Goal: Task Accomplishment & Management: Manage account settings

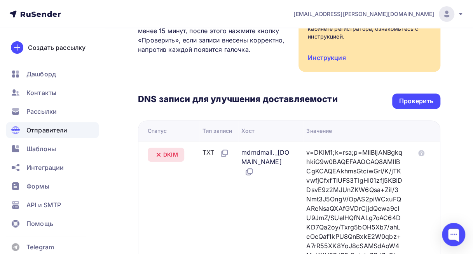
scroll to position [131, 0]
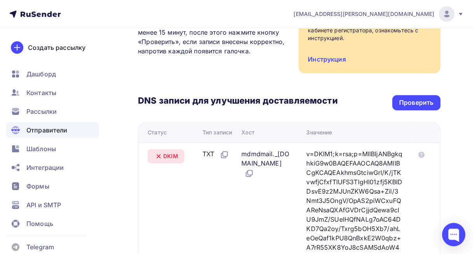
click at [420, 102] on div "Проверить" at bounding box center [417, 102] width 34 height 9
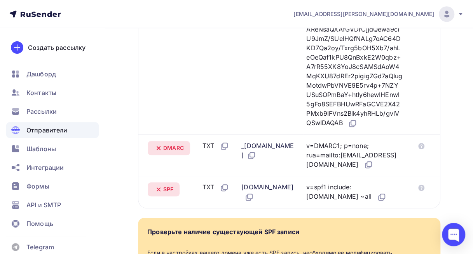
scroll to position [311, 0]
click at [43, 129] on span "Отправители" at bounding box center [46, 129] width 41 height 9
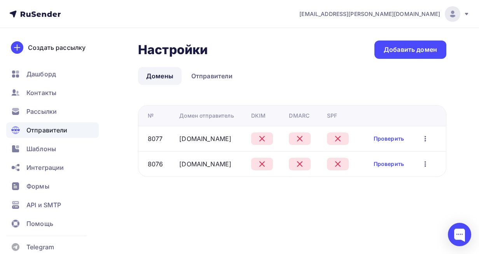
click at [400, 139] on link "Проверить" at bounding box center [389, 139] width 30 height 8
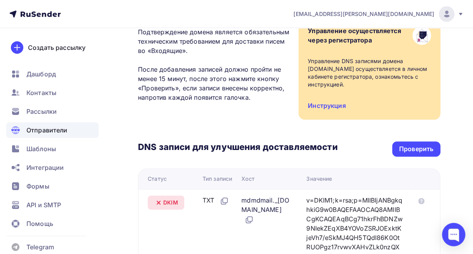
scroll to position [87, 0]
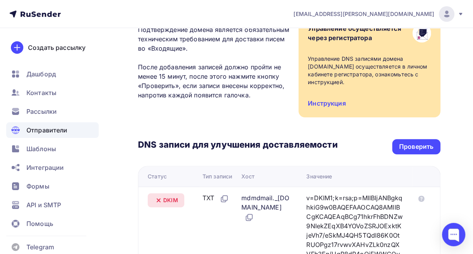
click at [416, 145] on div "Проверить" at bounding box center [417, 146] width 34 height 9
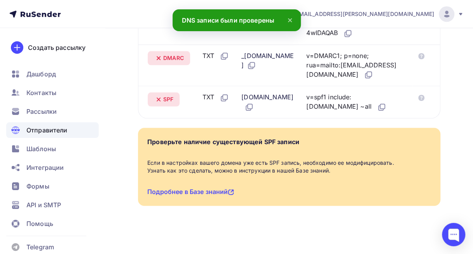
scroll to position [405, 0]
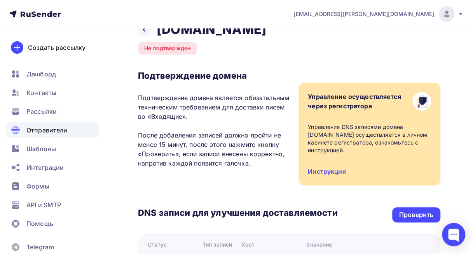
scroll to position [20, 0]
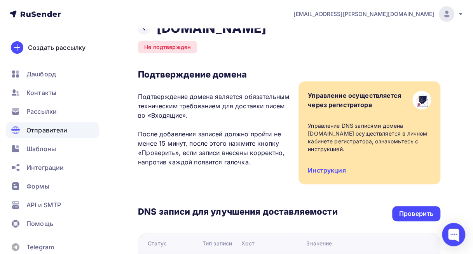
click at [37, 130] on span "Отправители" at bounding box center [46, 129] width 41 height 9
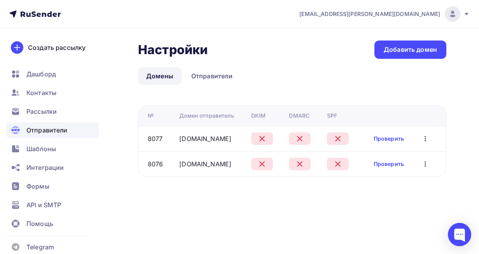
click at [213, 75] on link "Отправители" at bounding box center [212, 76] width 58 height 18
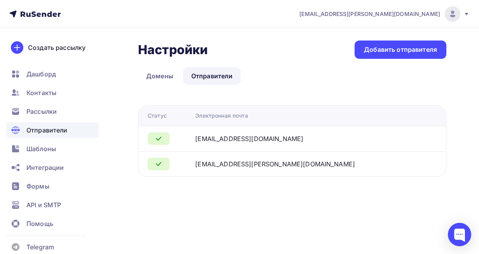
click at [35, 127] on span "Отправители" at bounding box center [46, 129] width 41 height 9
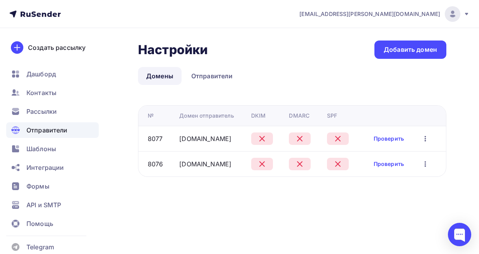
click at [399, 165] on link "Проверить" at bounding box center [389, 164] width 30 height 8
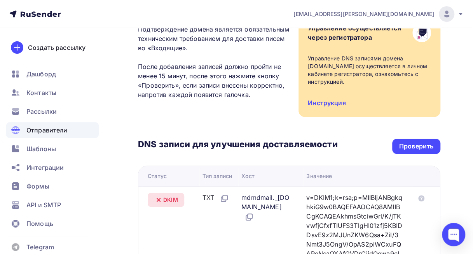
scroll to position [88, 0]
click at [431, 144] on div "Проверить" at bounding box center [417, 145] width 34 height 9
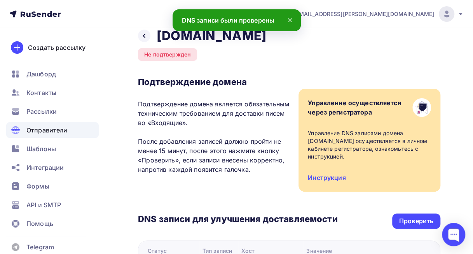
scroll to position [0, 0]
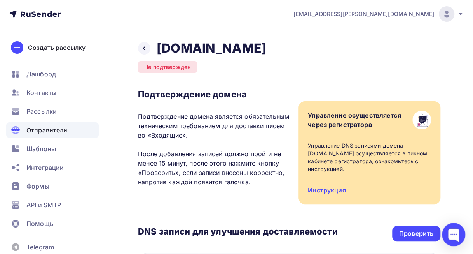
click at [412, 234] on div "Проверить" at bounding box center [417, 233] width 34 height 9
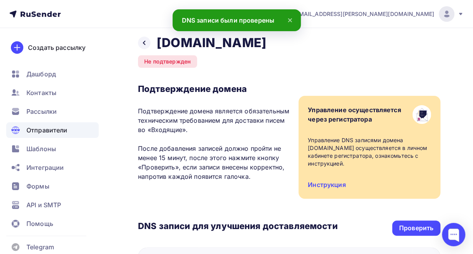
scroll to position [8, 0]
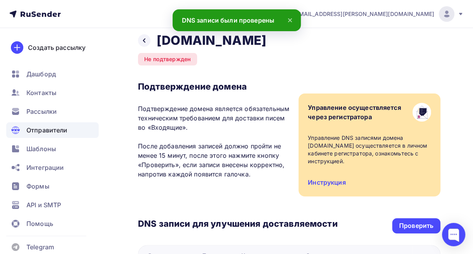
click at [39, 128] on span "Отправители" at bounding box center [46, 129] width 41 height 9
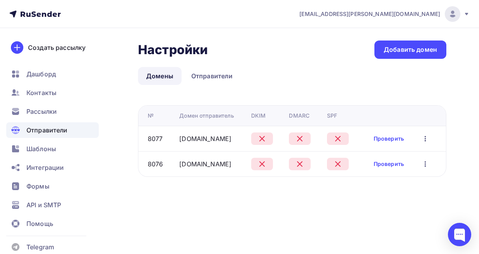
click at [402, 137] on link "Проверить" at bounding box center [389, 139] width 30 height 8
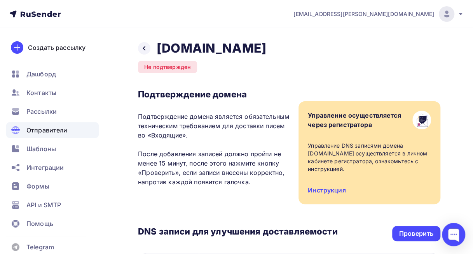
click at [412, 236] on div "Проверить" at bounding box center [417, 233] width 34 height 9
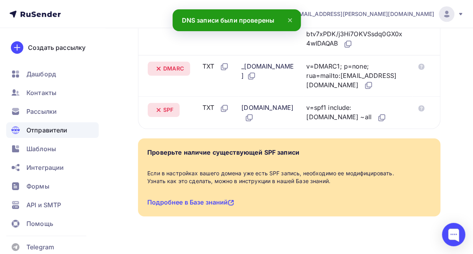
scroll to position [390, 0]
click at [46, 127] on span "Отправители" at bounding box center [46, 129] width 41 height 9
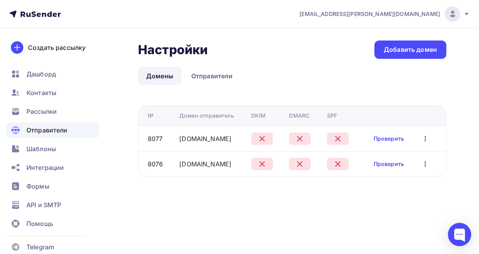
click at [426, 136] on icon "button" at bounding box center [426, 138] width 2 height 5
click at [402, 137] on link "Проверить" at bounding box center [389, 139] width 30 height 8
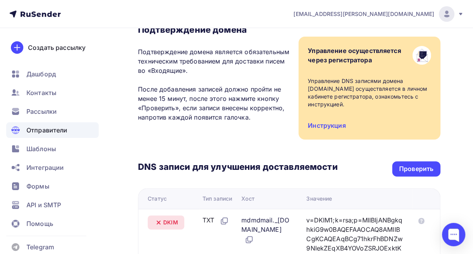
scroll to position [65, 0]
click at [417, 162] on div "Проверить" at bounding box center [417, 168] width 48 height 15
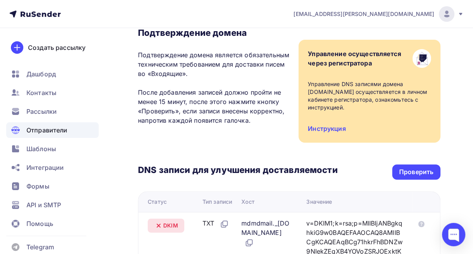
scroll to position [77, 0]
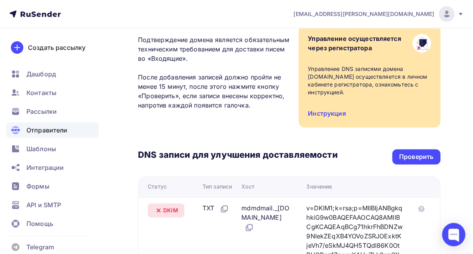
click at [418, 156] on div "Проверить" at bounding box center [417, 156] width 34 height 9
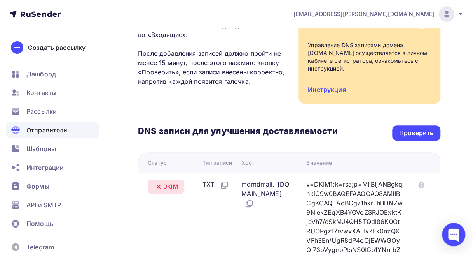
scroll to position [100, 0]
click at [419, 135] on div "Проверить" at bounding box center [417, 133] width 34 height 9
click at [429, 132] on div "Проверить" at bounding box center [417, 133] width 34 height 9
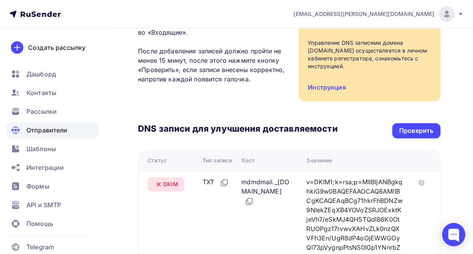
scroll to position [102, 0]
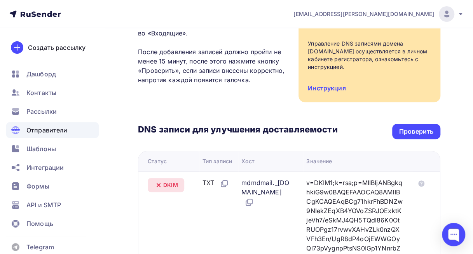
click at [419, 132] on div "Проверить" at bounding box center [417, 131] width 34 height 9
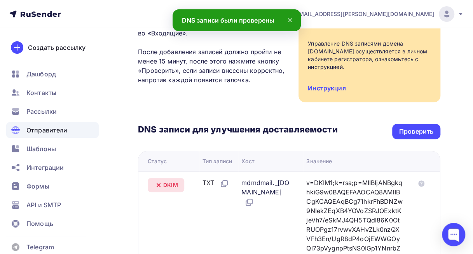
click at [42, 129] on span "Отправители" at bounding box center [46, 129] width 41 height 9
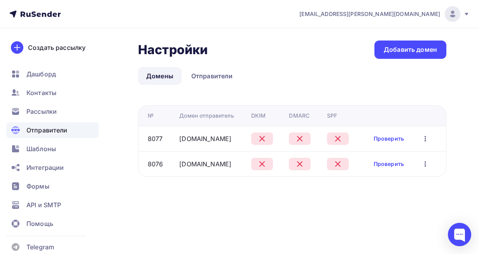
click at [47, 127] on span "Отправители" at bounding box center [46, 129] width 41 height 9
click at [398, 137] on link "Проверить" at bounding box center [389, 139] width 30 height 8
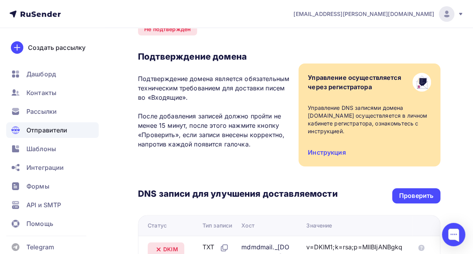
scroll to position [38, 0]
click at [412, 190] on div "Проверить" at bounding box center [417, 195] width 48 height 15
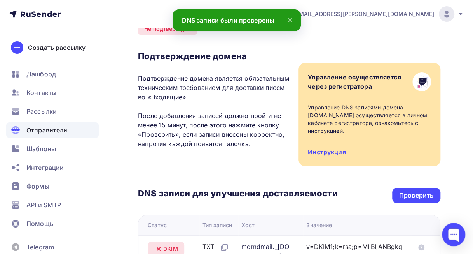
click at [36, 130] on span "Отправители" at bounding box center [46, 129] width 41 height 9
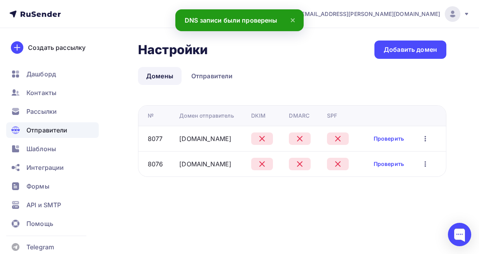
click at [398, 163] on link "Проверить" at bounding box center [389, 164] width 30 height 8
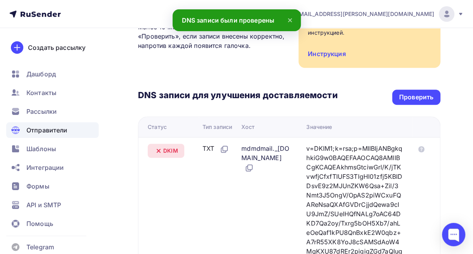
scroll to position [133, 0]
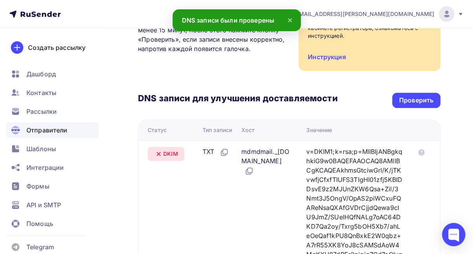
click at [418, 98] on div "Проверить" at bounding box center [417, 100] width 34 height 9
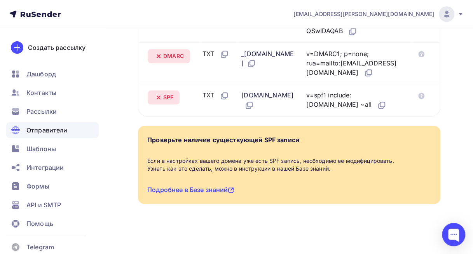
scroll to position [458, 0]
click at [44, 47] on div "Создать рассылку" at bounding box center [57, 47] width 58 height 9
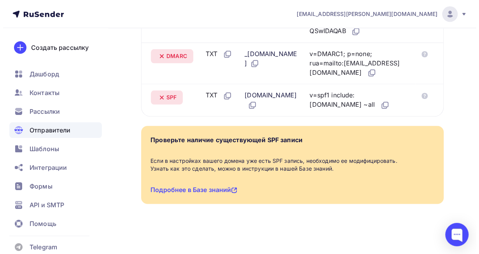
scroll to position [439, 0]
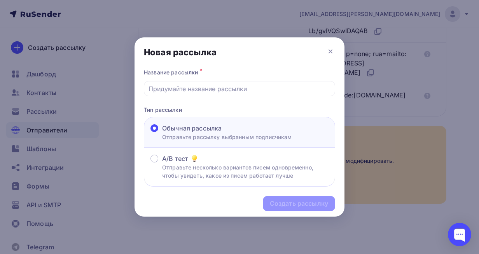
click at [429, 155] on div at bounding box center [239, 127] width 479 height 254
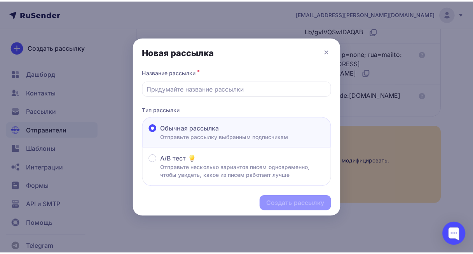
scroll to position [458, 0]
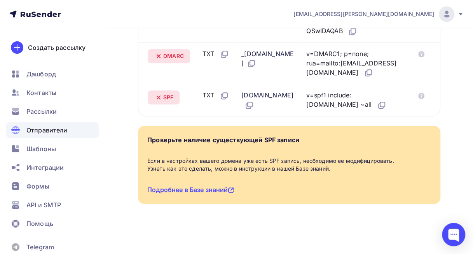
click at [28, 92] on span "Контакты" at bounding box center [41, 92] width 30 height 9
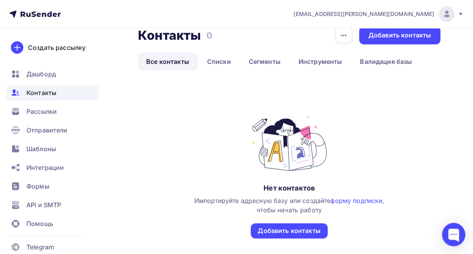
scroll to position [15, 0]
click at [291, 230] on div "Добавить контакты" at bounding box center [289, 230] width 63 height 9
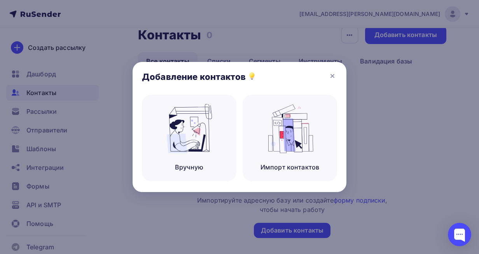
click at [187, 128] on img at bounding box center [189, 128] width 52 height 49
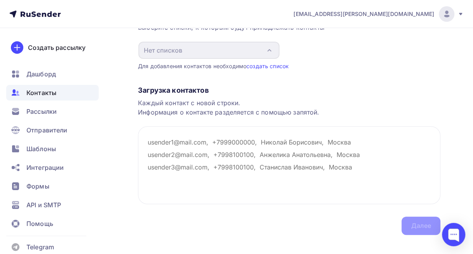
scroll to position [99, 0]
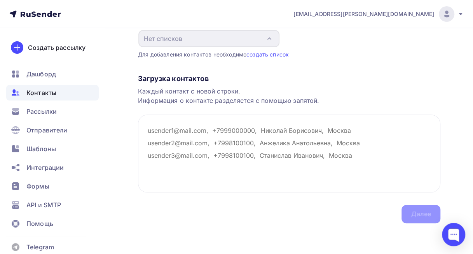
click at [32, 70] on span "Дашборд" at bounding box center [41, 73] width 30 height 9
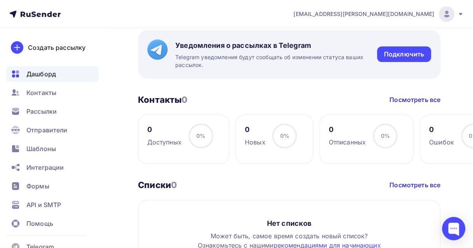
scroll to position [342, 0]
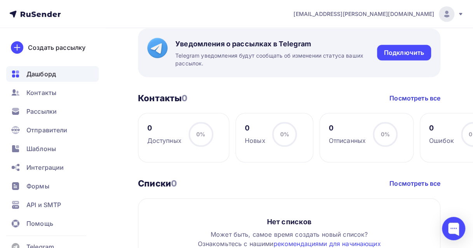
click at [435, 159] on div "0 Ошибок 0% 0%" at bounding box center [461, 137] width 82 height 49
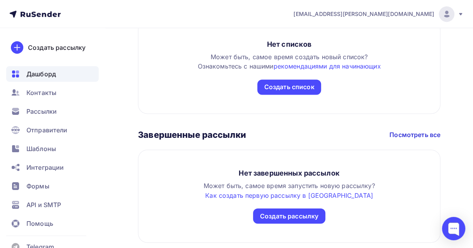
scroll to position [552, 0]
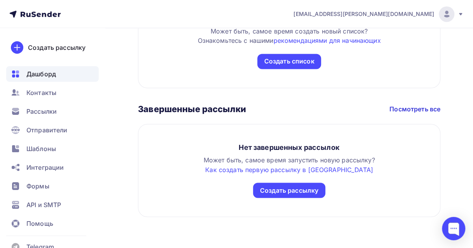
click at [38, 131] on span "Отправители" at bounding box center [46, 129] width 41 height 9
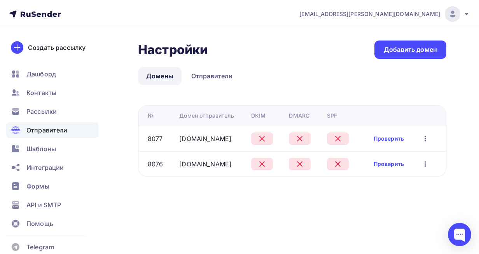
click at [395, 164] on link "Проверить" at bounding box center [389, 164] width 30 height 8
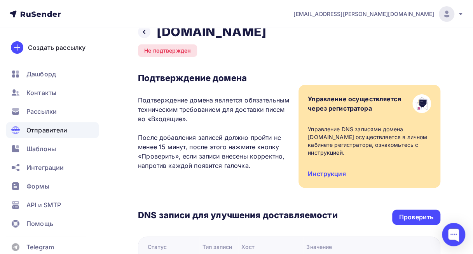
scroll to position [28, 0]
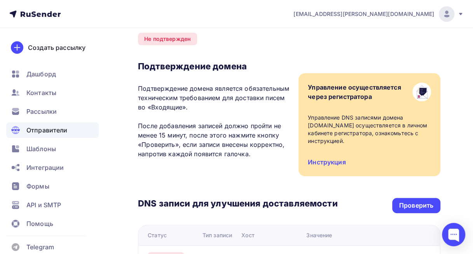
click at [413, 204] on div "Проверить" at bounding box center [417, 205] width 34 height 9
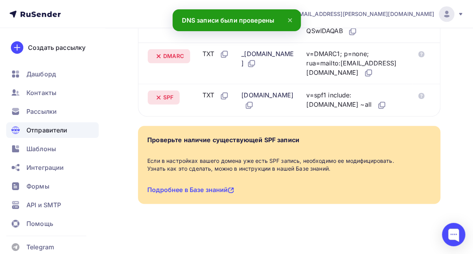
scroll to position [458, 0]
click at [37, 130] on span "Отправители" at bounding box center [46, 129] width 41 height 9
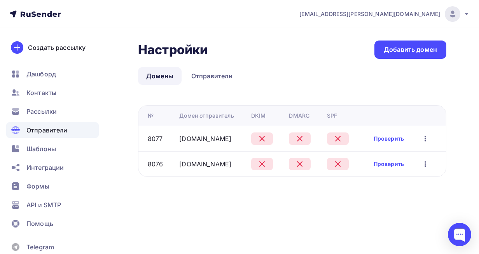
click at [43, 202] on span "API и SMTP" at bounding box center [43, 204] width 35 height 9
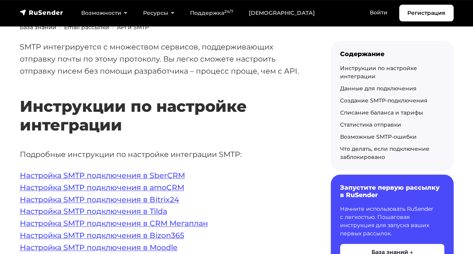
scroll to position [78, 0]
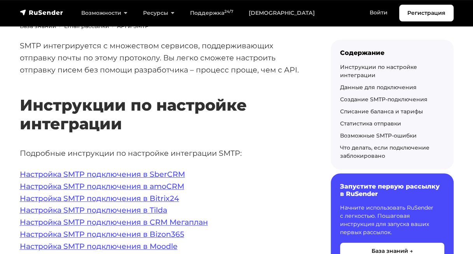
click at [37, 241] on link "Настройка SMTP подключения в Moodle" at bounding box center [99, 245] width 158 height 9
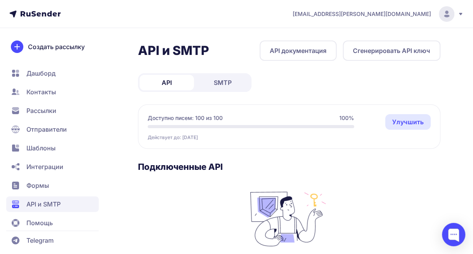
click at [225, 78] on span "SMTP" at bounding box center [223, 82] width 18 height 9
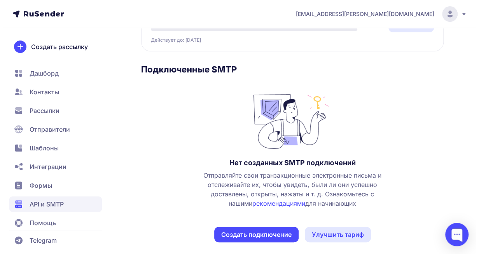
scroll to position [104, 0]
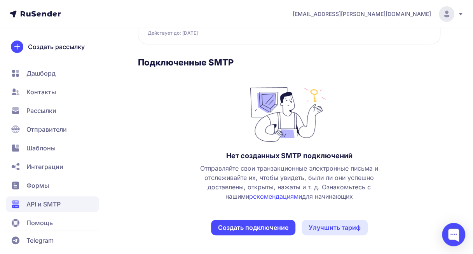
click at [256, 228] on button "Создать подключение" at bounding box center [253, 227] width 84 height 16
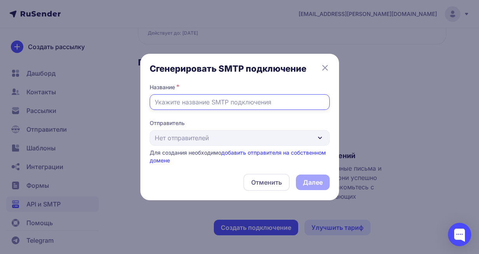
click at [305, 103] on input "text" at bounding box center [240, 102] width 180 height 16
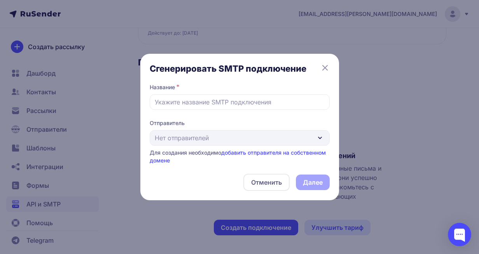
click at [318, 139] on div "Отправитель Нет отправителей Для создания необходимо добавить отправителя на со…" at bounding box center [240, 141] width 180 height 45
click at [315, 139] on div "Отправитель Нет отправителей Для создания необходимо добавить отправителя на со…" at bounding box center [240, 141] width 180 height 45
click at [316, 137] on div "Отправитель Нет отправителей Для создания необходимо добавить отправителя на со…" at bounding box center [240, 141] width 180 height 45
click at [314, 139] on div "Отправитель Нет отправителей Для создания необходимо добавить отправителя на со…" at bounding box center [240, 141] width 180 height 45
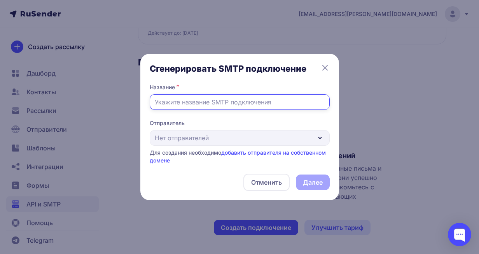
click at [307, 98] on input "text" at bounding box center [240, 102] width 180 height 16
type input "7687"
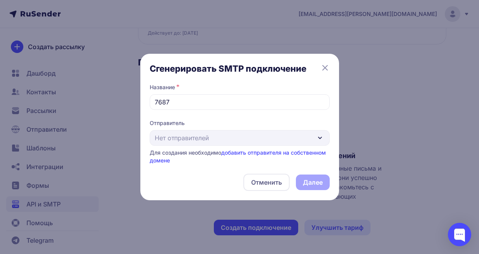
click at [282, 142] on div "Отправитель Нет отправителей Для создания необходимо добавить отправителя на со…" at bounding box center [240, 141] width 180 height 45
click at [287, 134] on div "Отправитель Нет отправителей Для создания необходимо добавить отправителя на со…" at bounding box center [240, 141] width 180 height 45
click at [290, 134] on div "Отправитель Нет отправителей Для создания необходимо добавить отправителя на со…" at bounding box center [240, 141] width 180 height 45
click at [304, 128] on div "Отправитель Нет отправителей Для создания необходимо добавить отправителя на со…" at bounding box center [240, 141] width 180 height 45
click at [293, 153] on link "добавить отправителя на собственном домене" at bounding box center [238, 156] width 176 height 14
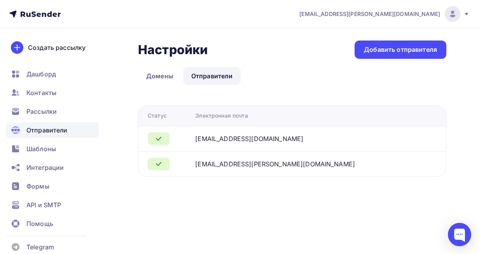
click at [283, 163] on div "[EMAIL_ADDRESS][PERSON_NAME][DOMAIN_NAME]" at bounding box center [275, 163] width 160 height 9
click at [283, 138] on div "[EMAIL_ADDRESS][DOMAIN_NAME]" at bounding box center [249, 138] width 108 height 9
click at [272, 171] on td "[EMAIL_ADDRESS][PERSON_NAME][DOMAIN_NAME]" at bounding box center [306, 163] width 229 height 25
click at [282, 139] on div "fmikhail11@gmail.com" at bounding box center [249, 138] width 108 height 9
click at [164, 132] on td at bounding box center [166, 138] width 54 height 25
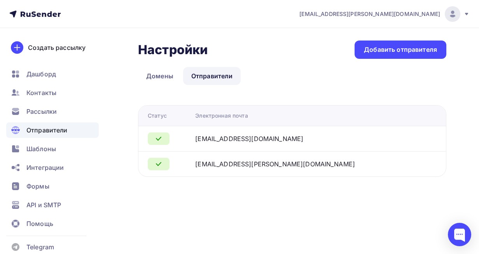
click at [162, 164] on icon at bounding box center [158, 163] width 9 height 9
click at [156, 168] on div at bounding box center [159, 164] width 22 height 12
click at [158, 140] on icon at bounding box center [158, 138] width 9 height 9
click at [159, 137] on icon at bounding box center [158, 138] width 9 height 9
click at [155, 177] on div "Настройки Настройки Добавить отправителя Домены Отправители Отправители Домены …" at bounding box center [239, 118] width 479 height 180
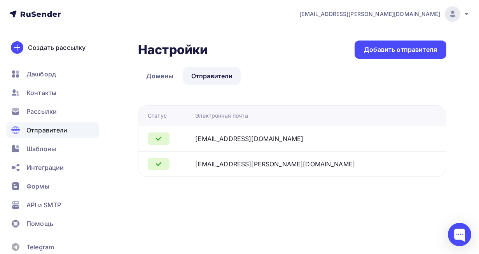
click at [160, 76] on link "Домены" at bounding box center [160, 76] width 44 height 18
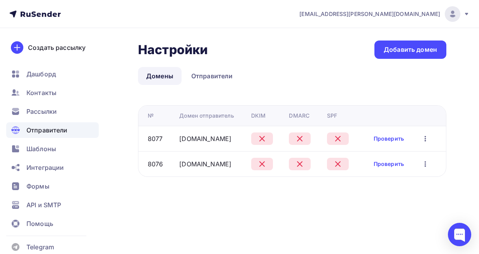
click at [404, 140] on link "Проверить" at bounding box center [389, 139] width 30 height 8
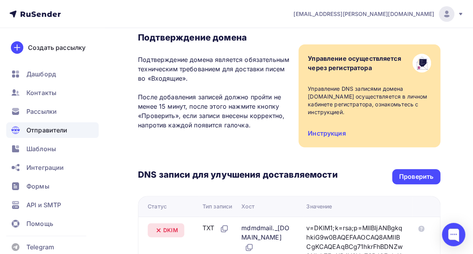
scroll to position [60, 0]
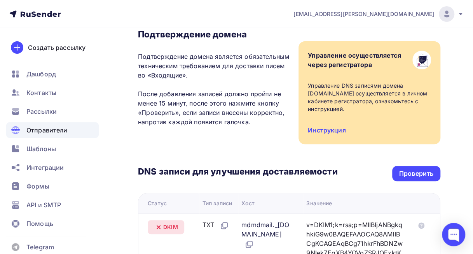
click at [419, 174] on div "Проверить" at bounding box center [417, 173] width 34 height 9
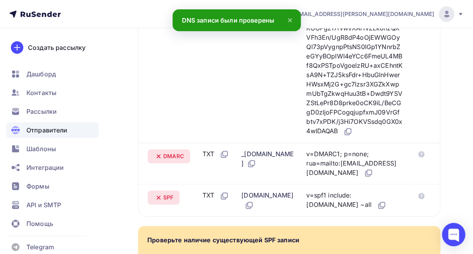
scroll to position [411, 0]
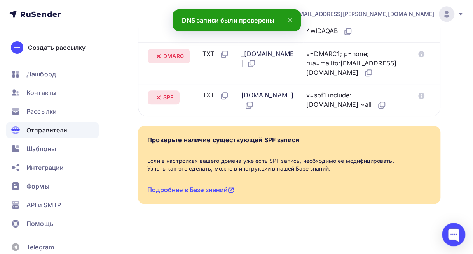
click at [37, 133] on span "Отправители" at bounding box center [46, 129] width 41 height 9
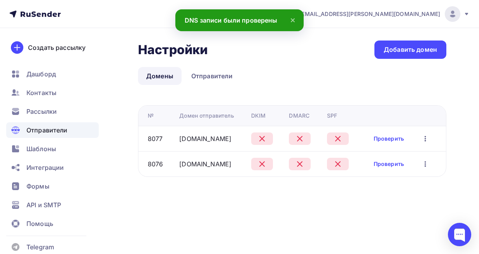
click at [35, 151] on span "Шаблоны" at bounding box center [41, 148] width 30 height 9
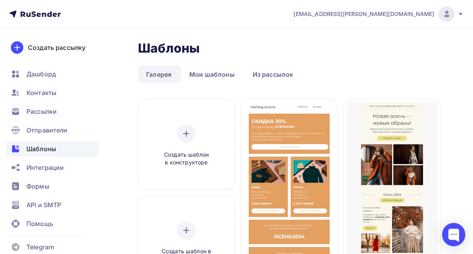
click at [39, 164] on span "Интеграции" at bounding box center [44, 167] width 37 height 9
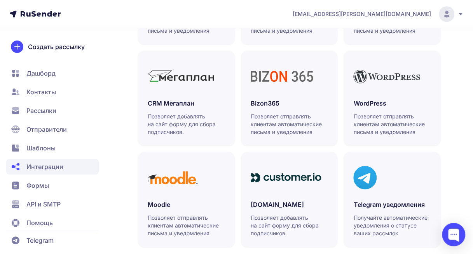
scroll to position [369, 0]
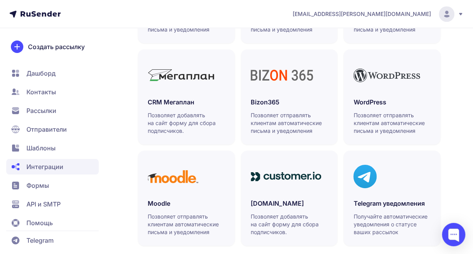
click at [192, 186] on div at bounding box center [186, 176] width 77 height 32
click at [55, 128] on span "Отправители" at bounding box center [46, 128] width 40 height 9
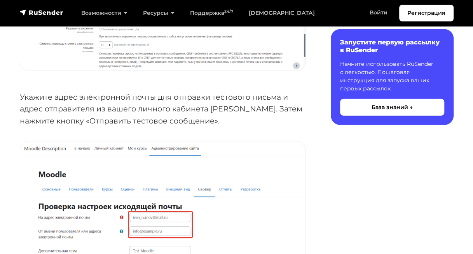
scroll to position [1026, 0]
